Goal: Transaction & Acquisition: Purchase product/service

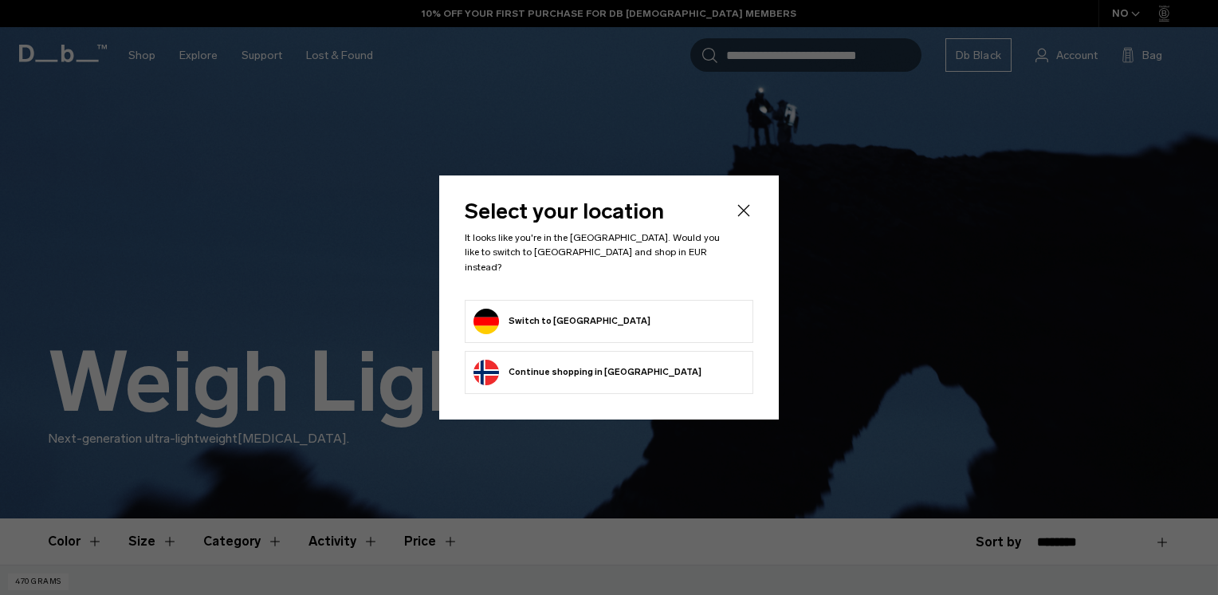
click at [570, 319] on button "Switch to Germany" at bounding box center [561, 321] width 177 height 26
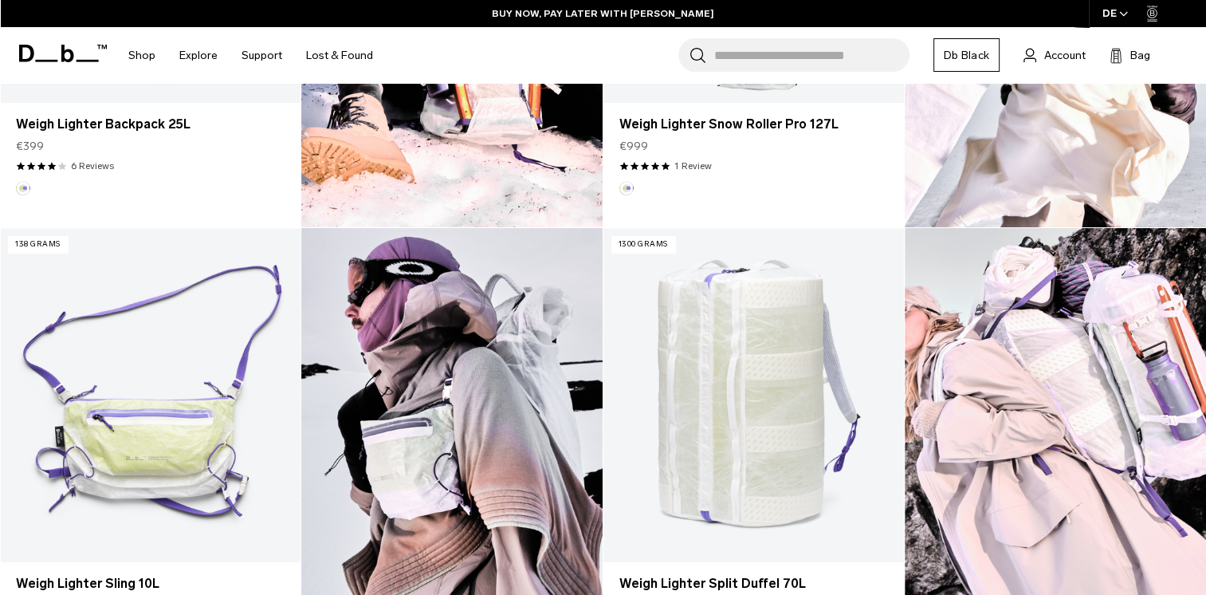
scroll to position [478, 0]
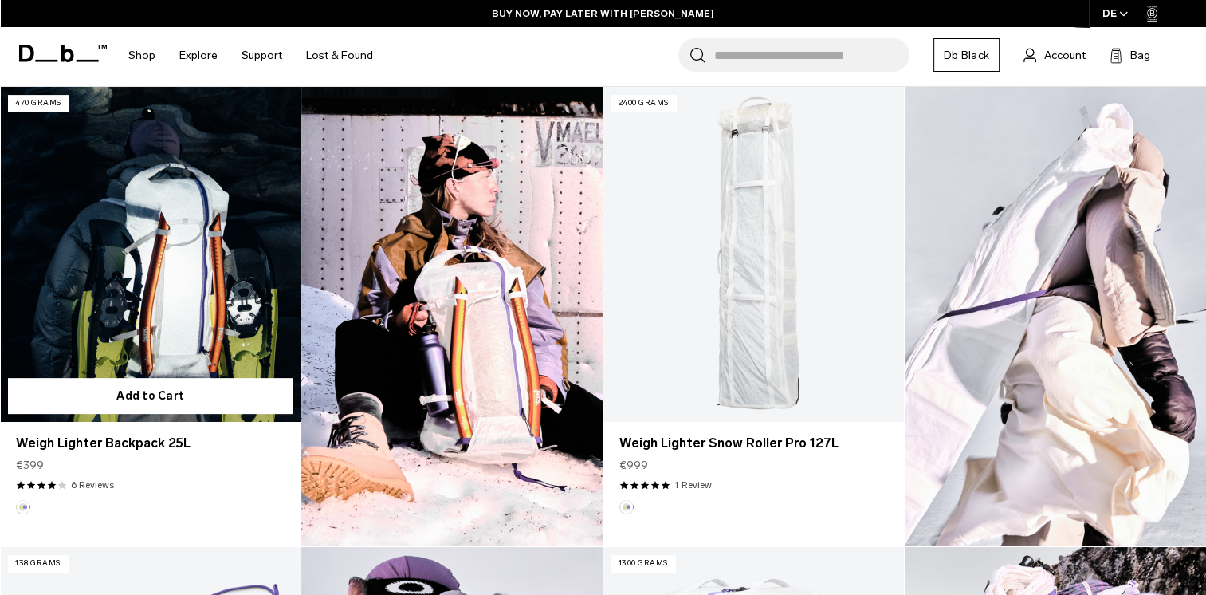
click at [188, 283] on link "Weigh Lighter Backpack 25L" at bounding box center [150, 254] width 301 height 334
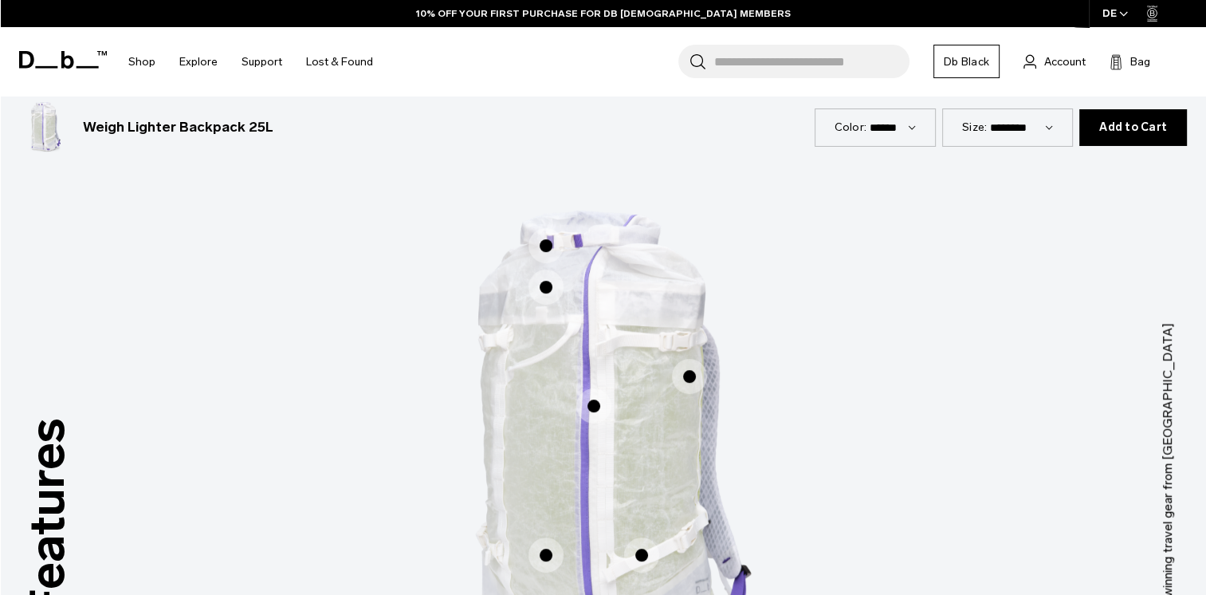
scroll to position [877, 0]
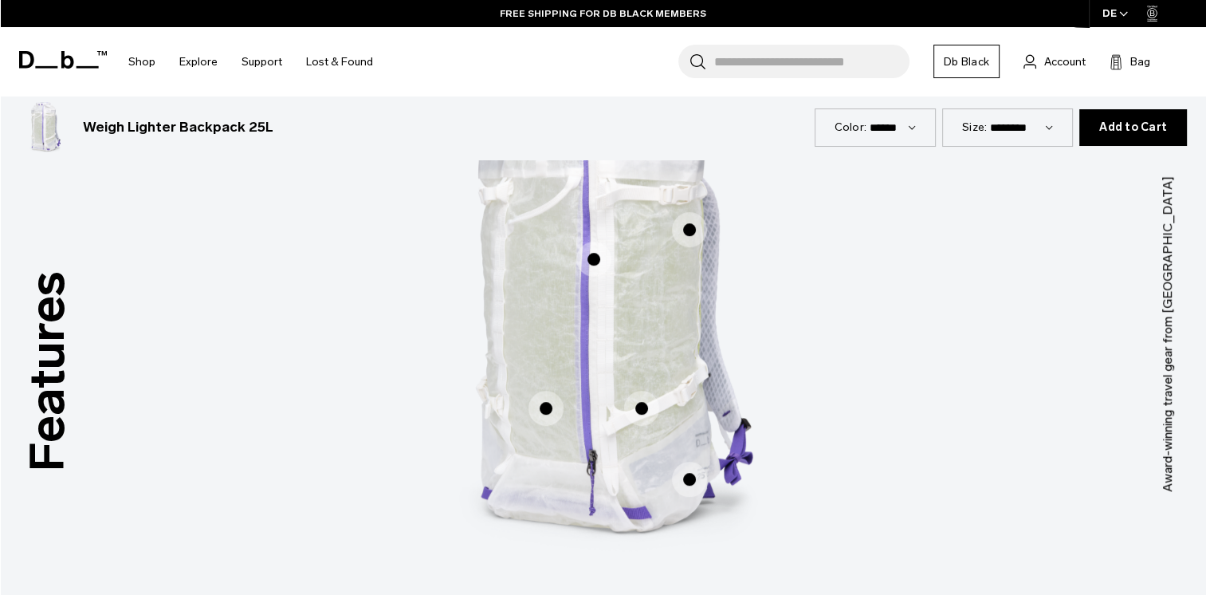
click at [544, 412] on span "1 / 3" at bounding box center [545, 408] width 35 height 35
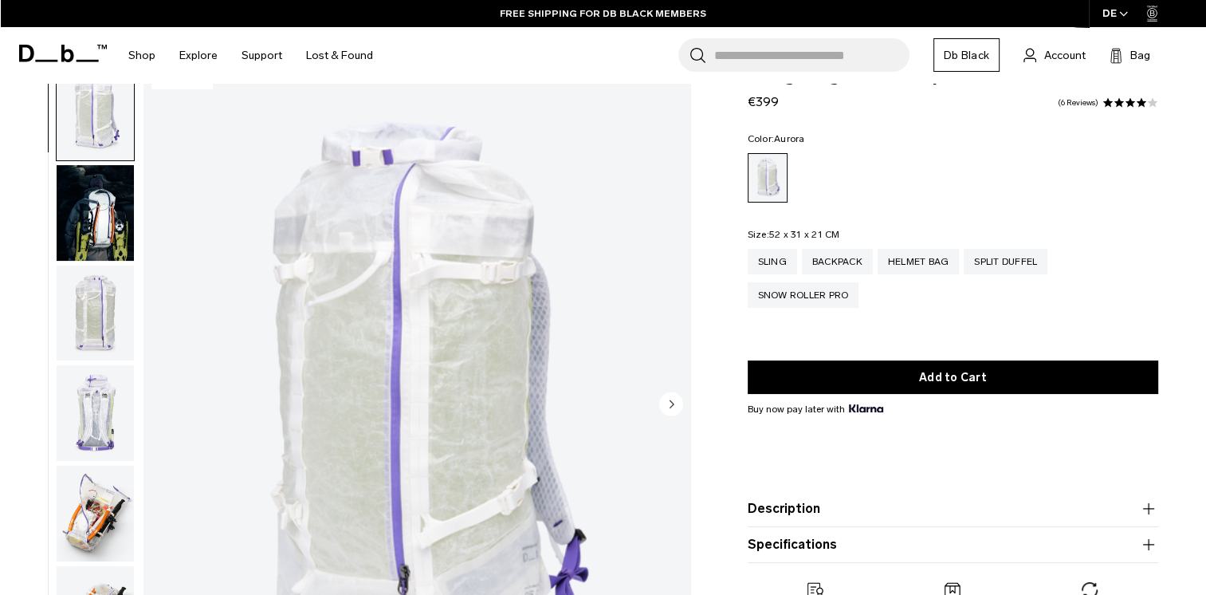
scroll to position [0, 0]
